Goal: Task Accomplishment & Management: Use online tool/utility

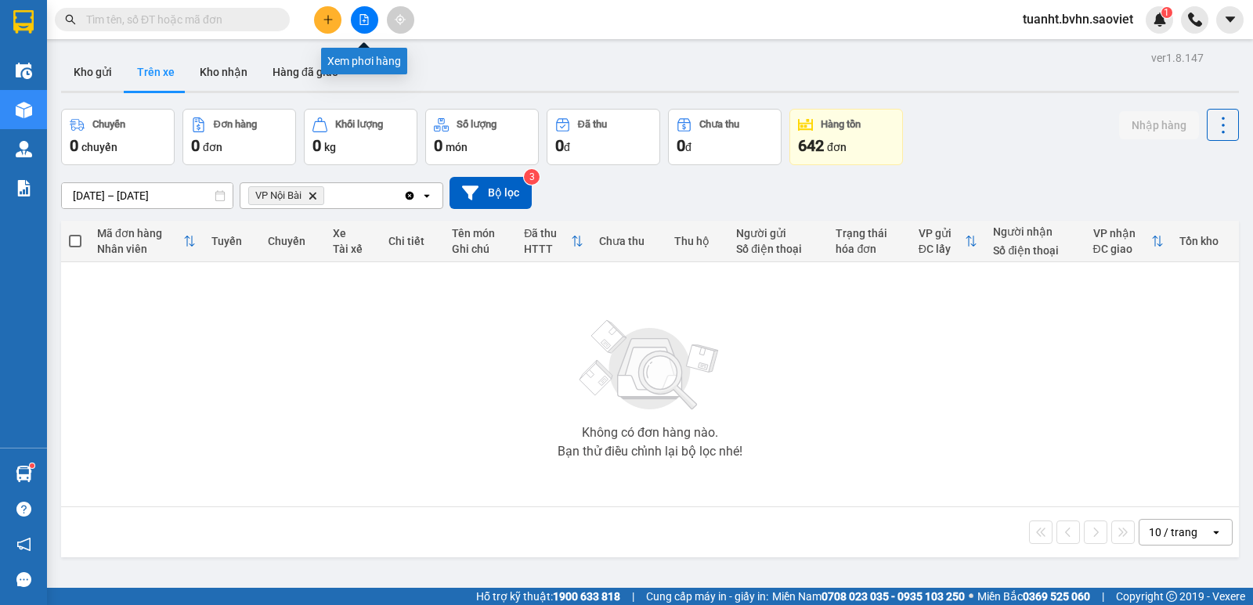
click at [361, 16] on icon "file-add" at bounding box center [364, 19] width 11 height 11
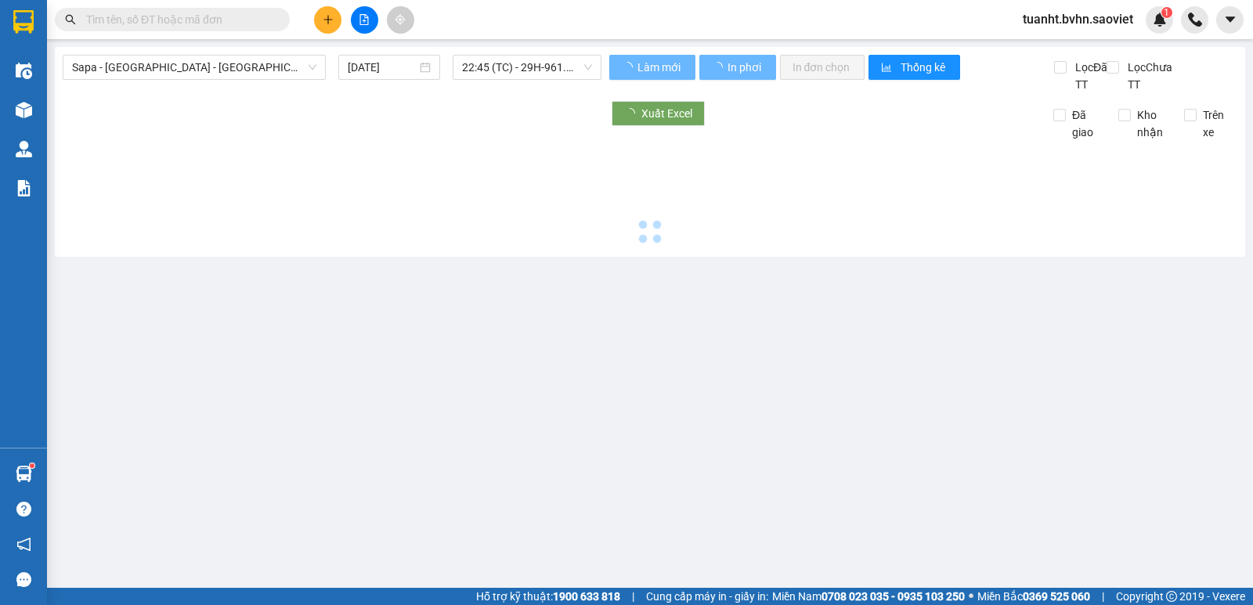
type input "[DATE]"
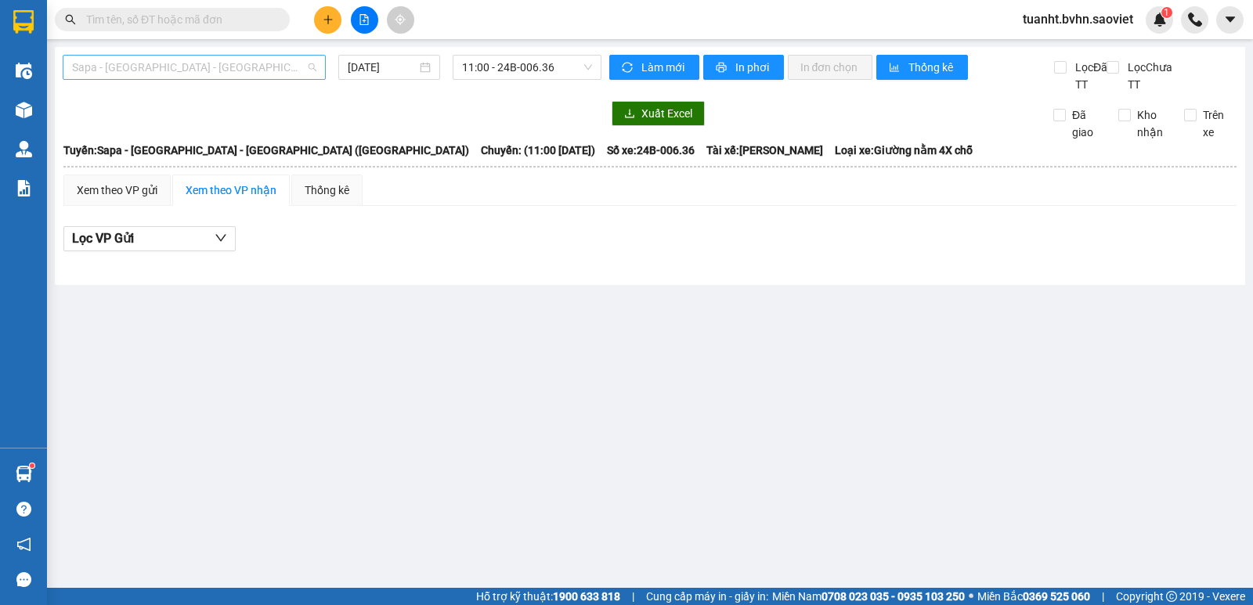
click at [182, 70] on span "Sapa - Lào Cai - Hà Nội (Giường)" at bounding box center [194, 67] width 244 height 23
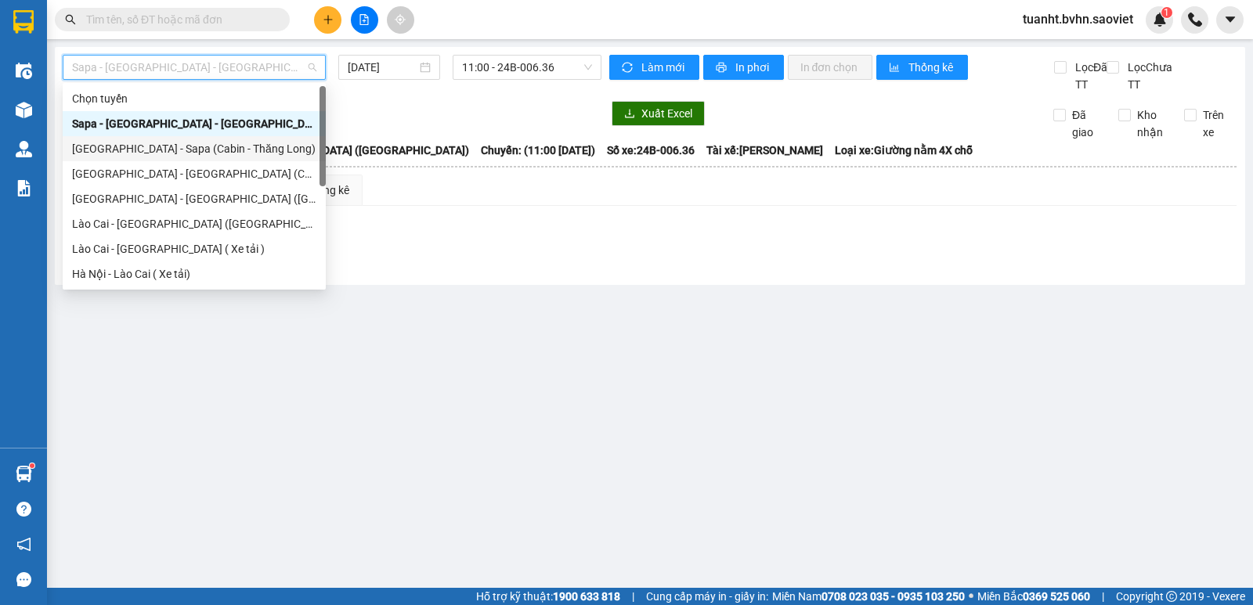
click at [135, 145] on div "[GEOGRAPHIC_DATA] - Sapa (Cabin - Thăng Long)" at bounding box center [194, 148] width 244 height 17
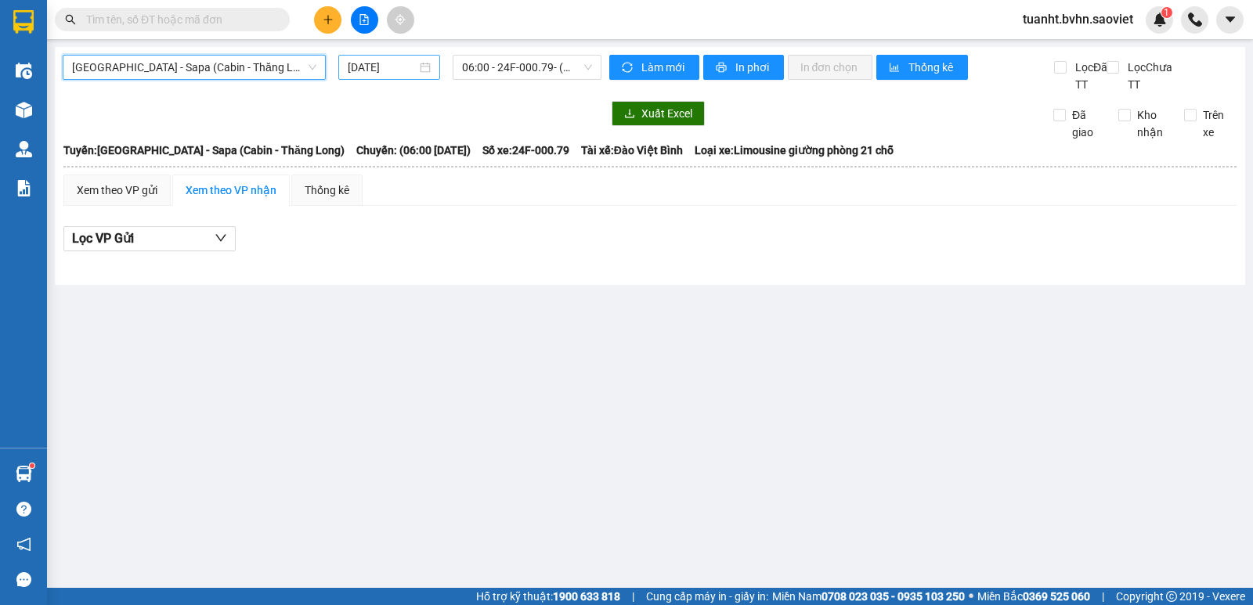
click at [381, 69] on input "15/10/2025" at bounding box center [383, 67] width 70 height 17
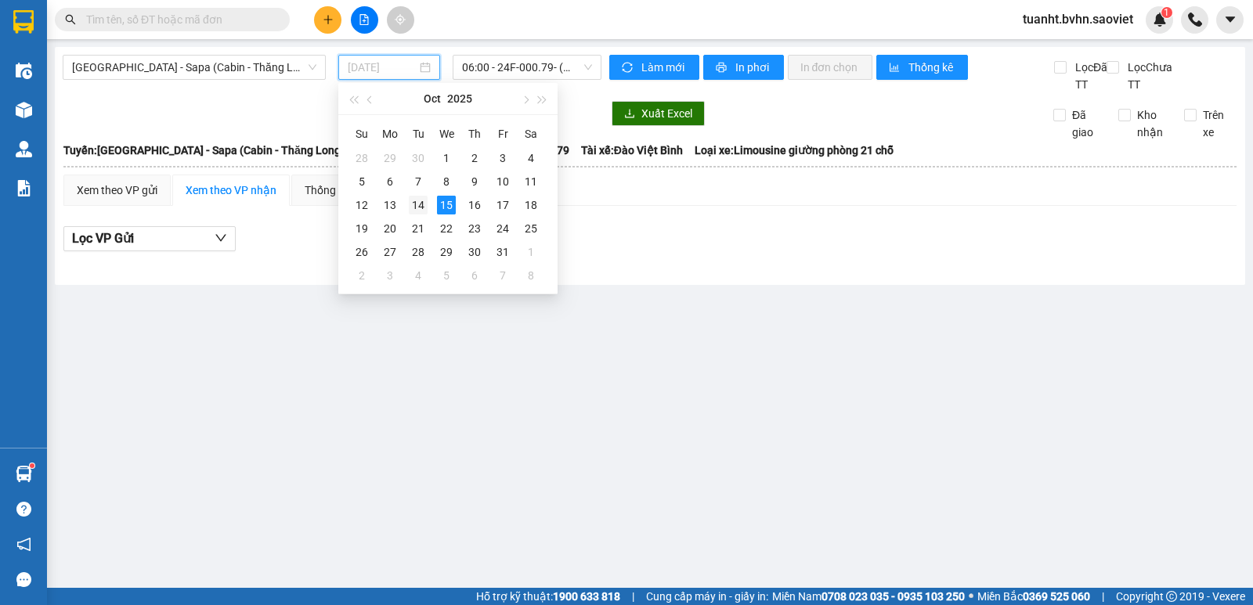
click at [412, 203] on div "14" at bounding box center [418, 205] width 19 height 19
type input "14/10/2025"
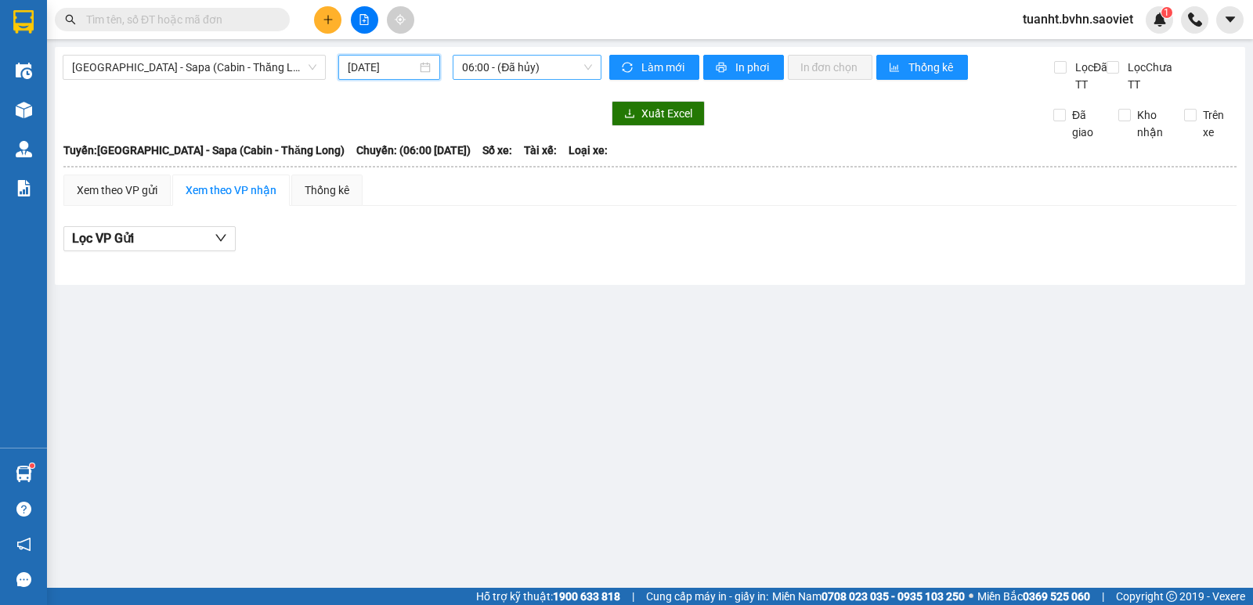
click at [506, 66] on span "06:00 - (Đã hủy)" at bounding box center [526, 67] width 129 height 23
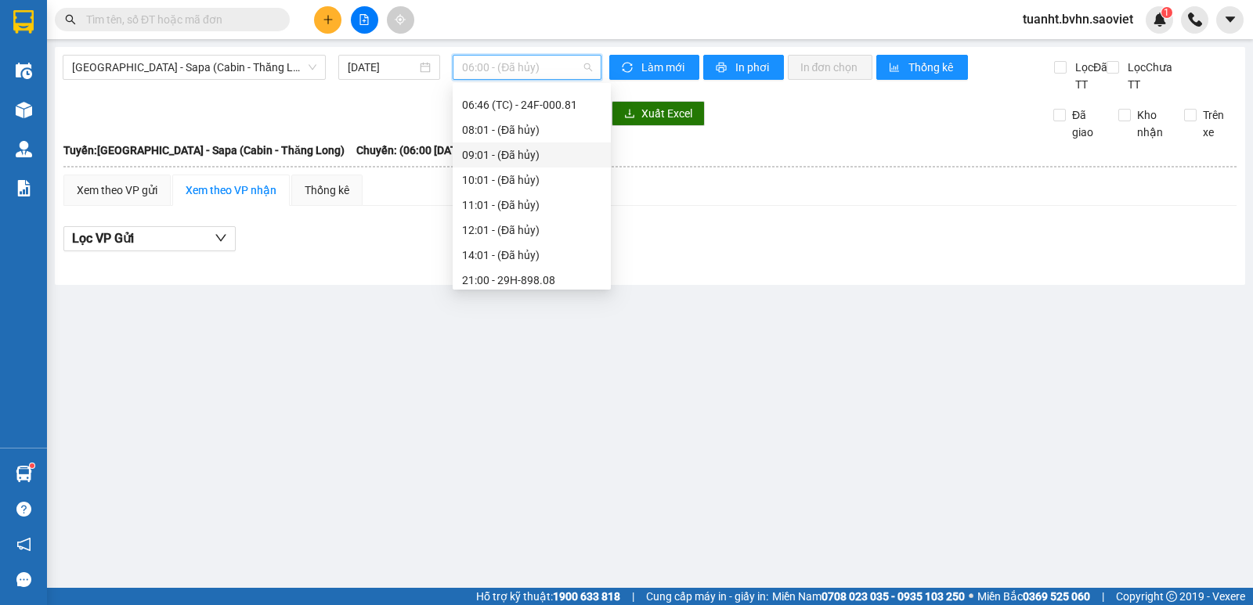
scroll to position [175, 0]
click at [515, 224] on div "23:30 - 24F-000.67" at bounding box center [531, 223] width 139 height 17
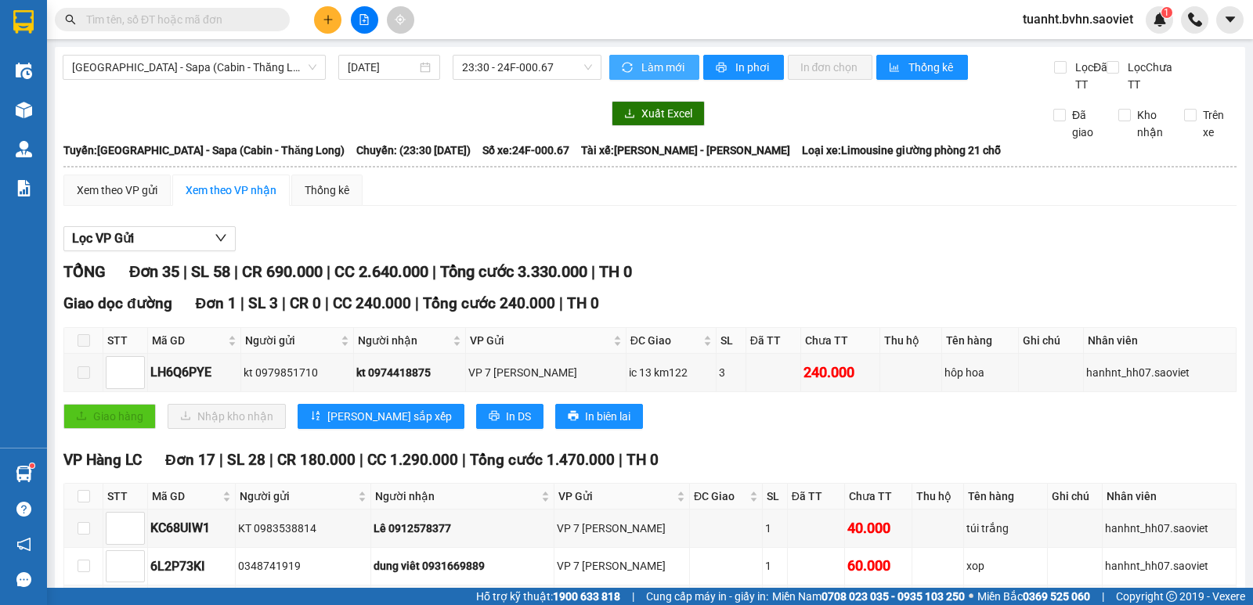
click at [663, 67] on span "Làm mới" at bounding box center [663, 67] width 45 height 17
click at [735, 72] on span "In phơi" at bounding box center [753, 67] width 36 height 17
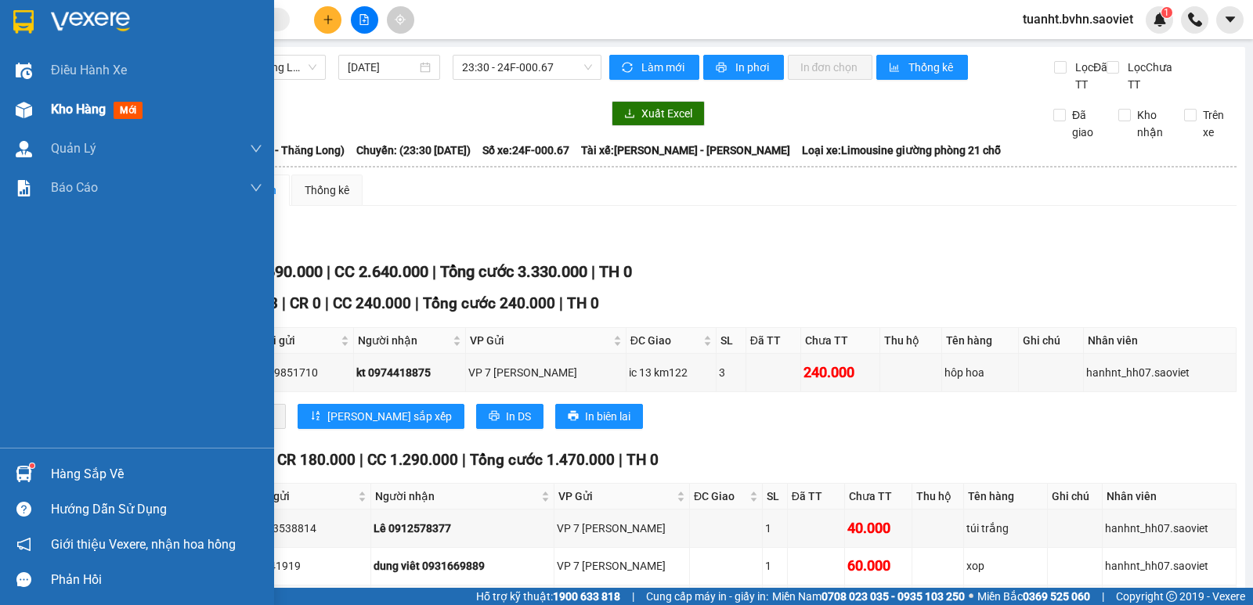
click at [58, 110] on span "Kho hàng" at bounding box center [78, 109] width 55 height 15
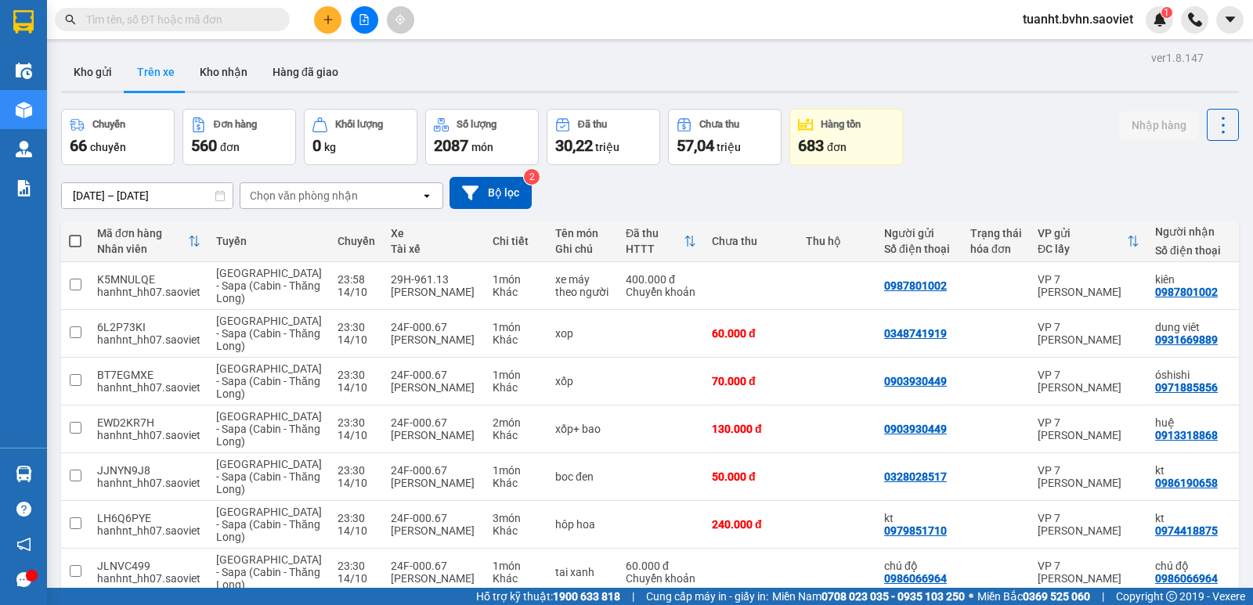
click at [359, 199] on div "Chọn văn phòng nhận" at bounding box center [330, 195] width 180 height 25
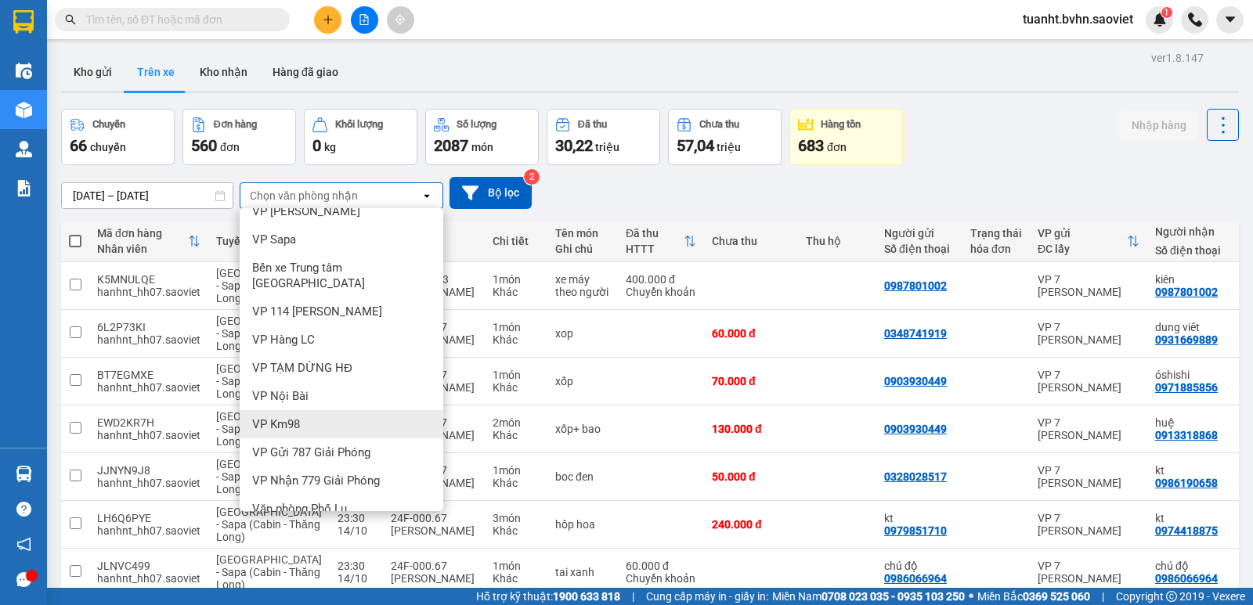
scroll to position [132, 0]
click at [315, 380] on div "VP Nội Bài" at bounding box center [342, 394] width 204 height 28
